Goal: Task Accomplishment & Management: Use online tool/utility

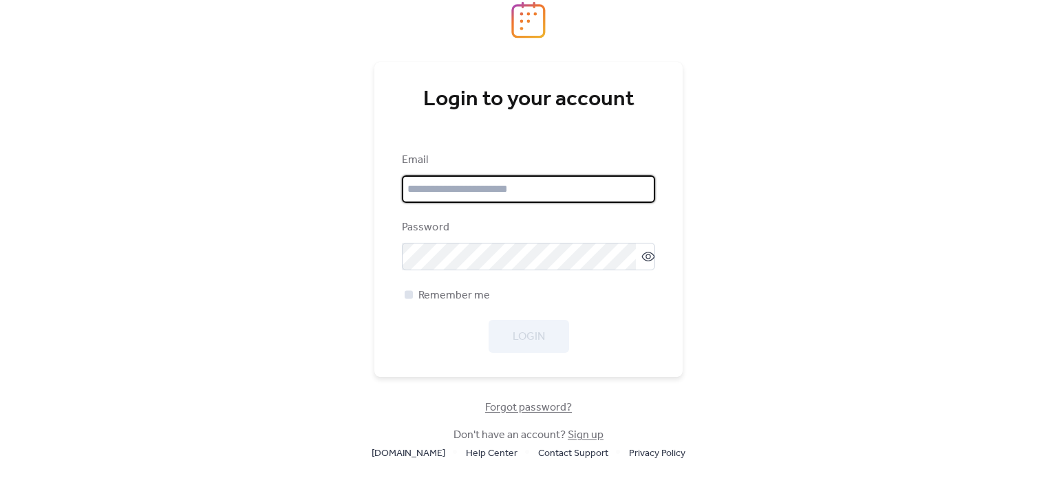
type input "**********"
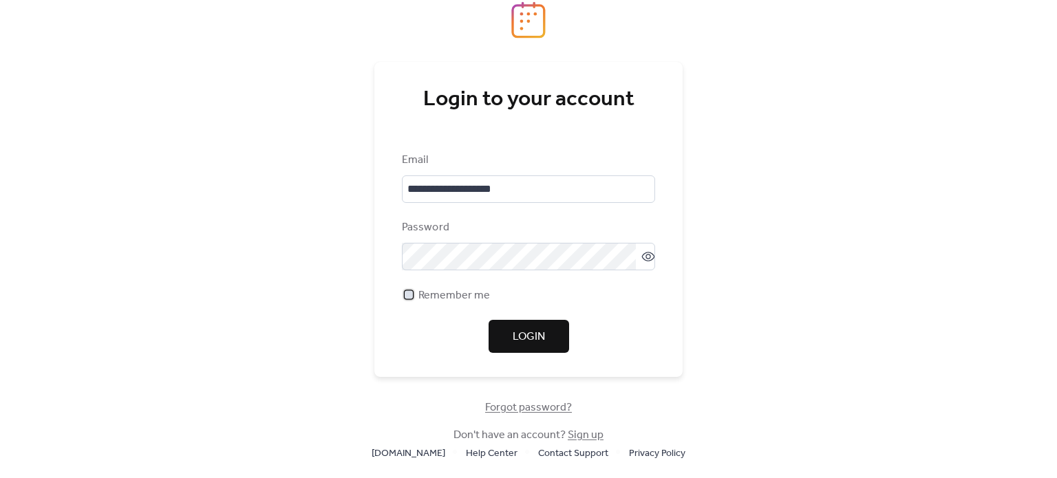
click at [453, 302] on span "Remember me" at bounding box center [454, 296] width 72 height 17
click at [517, 343] on span "Login" at bounding box center [528, 337] width 32 height 17
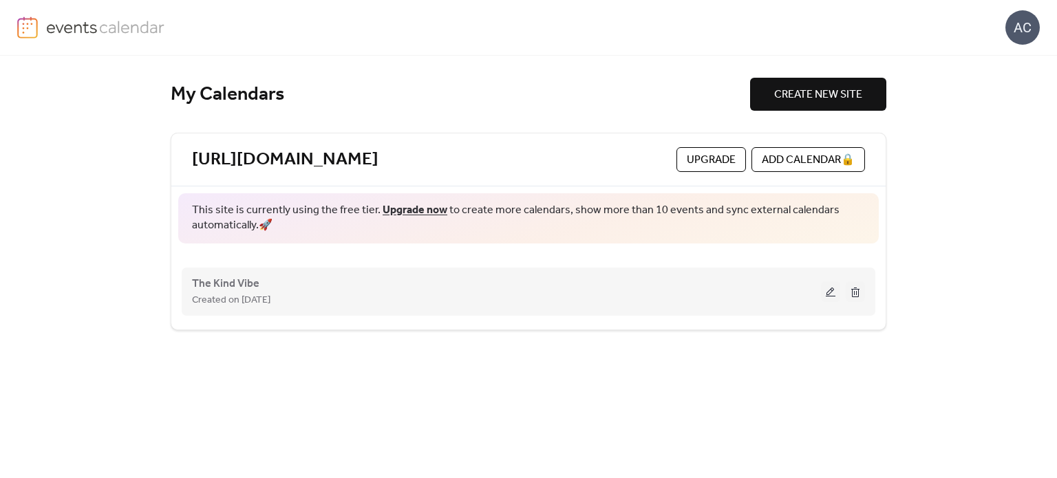
click at [372, 283] on div "The Kind Vibe Created on [DATE]" at bounding box center [506, 291] width 629 height 33
click at [830, 286] on button at bounding box center [830, 291] width 19 height 21
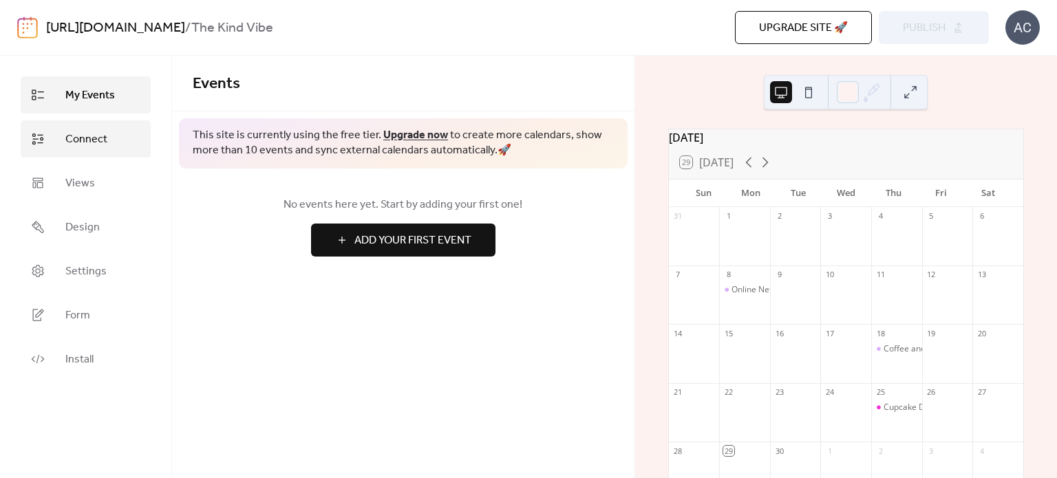
click at [83, 139] on span "Connect" at bounding box center [86, 139] width 42 height 17
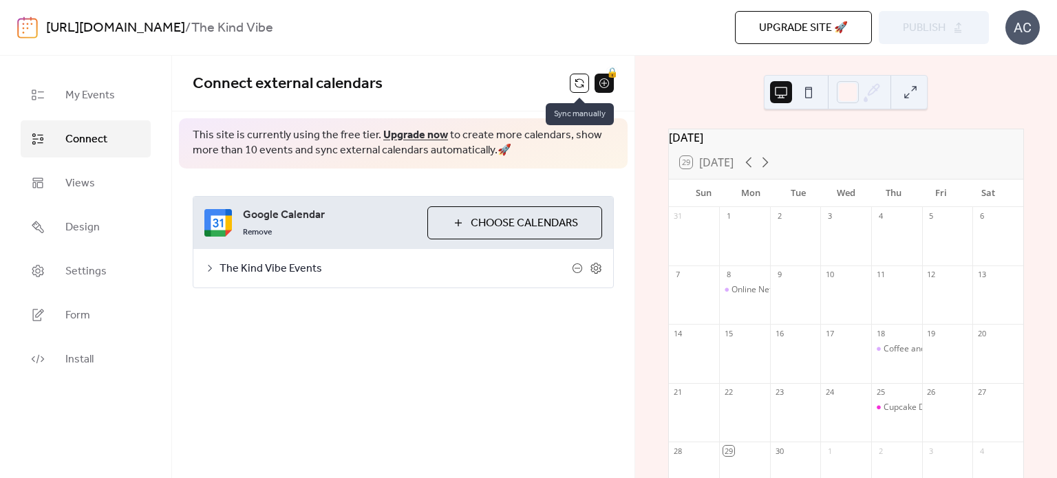
click at [571, 89] on button at bounding box center [579, 83] width 19 height 19
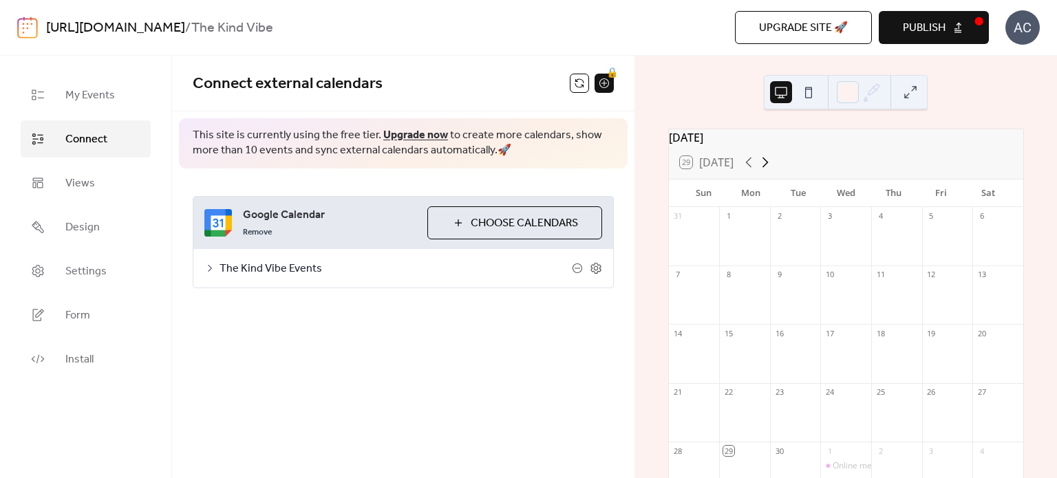
click at [768, 171] on icon at bounding box center [765, 162] width 17 height 17
click at [938, 36] on span "Publish" at bounding box center [924, 28] width 43 height 17
